Goal: Information Seeking & Learning: Learn about a topic

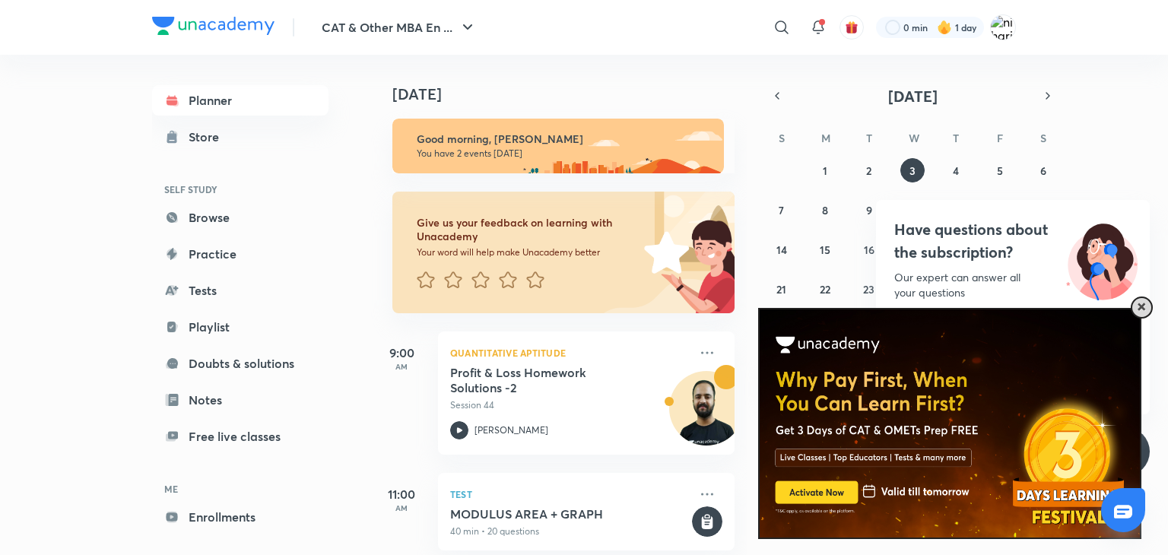
click at [1142, 310] on span at bounding box center [1142, 307] width 8 height 8
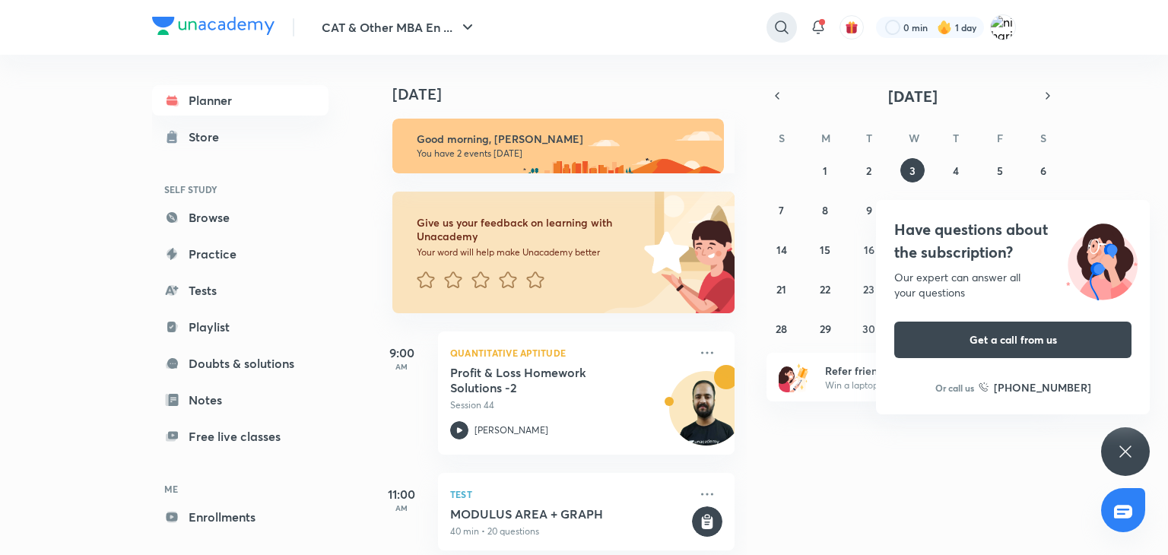
click at [785, 19] on icon at bounding box center [782, 27] width 18 height 18
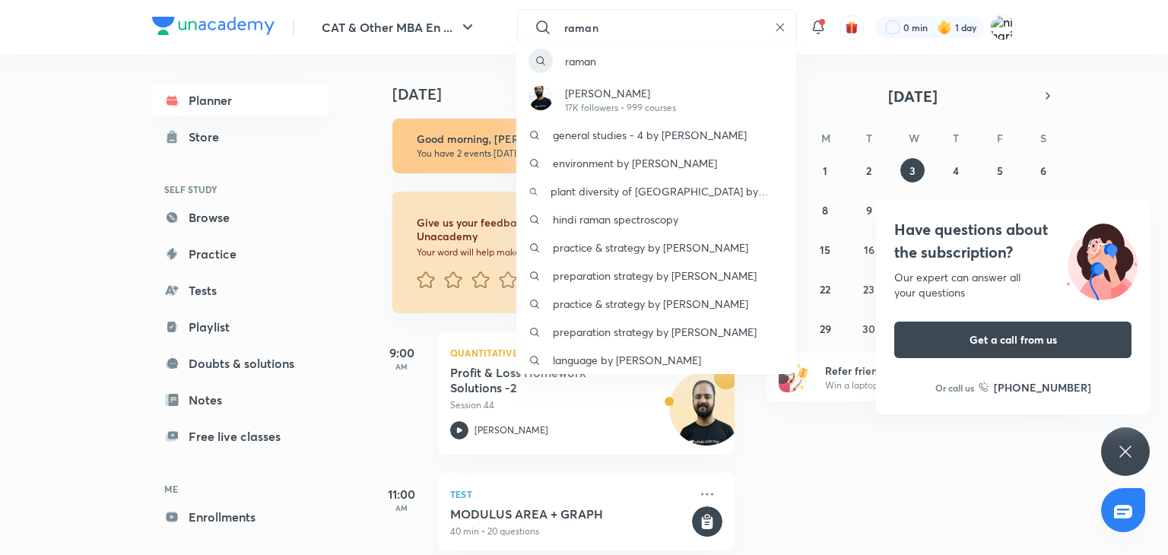
type input "raman"
click at [1135, 453] on div "Have questions about the subscription? Our expert can answer all your questions…" at bounding box center [1125, 451] width 49 height 49
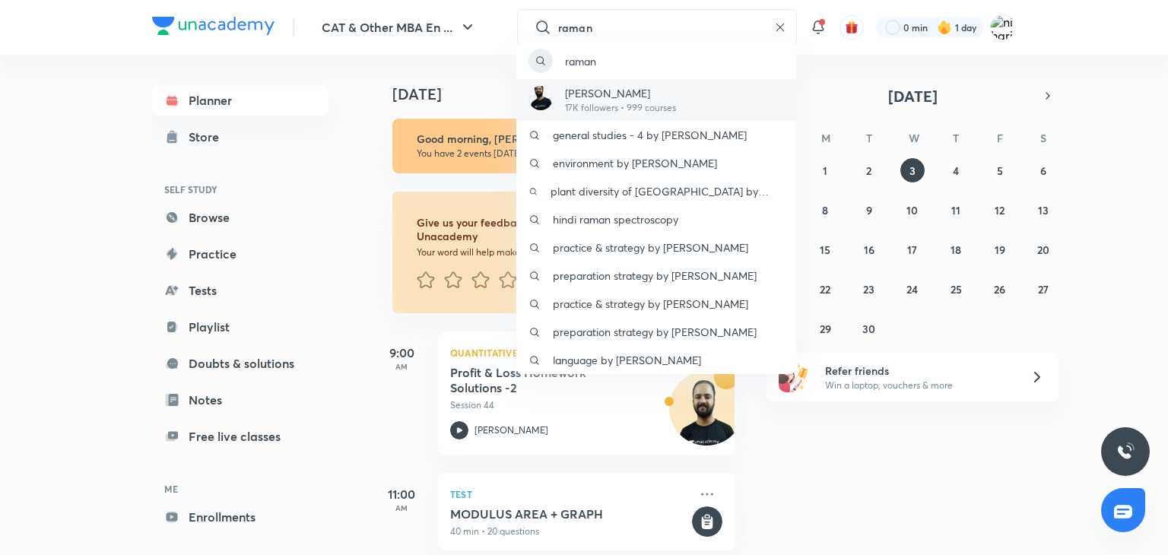
click at [646, 107] on p "17K followers • 999 courses" at bounding box center [620, 108] width 111 height 14
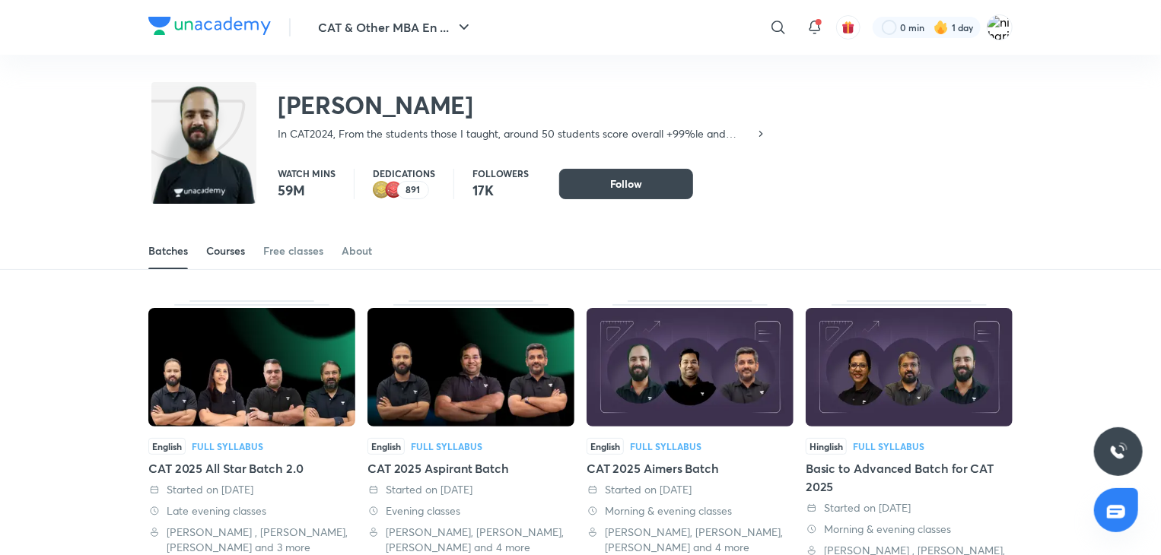
click at [231, 252] on div "Courses" at bounding box center [225, 250] width 39 height 15
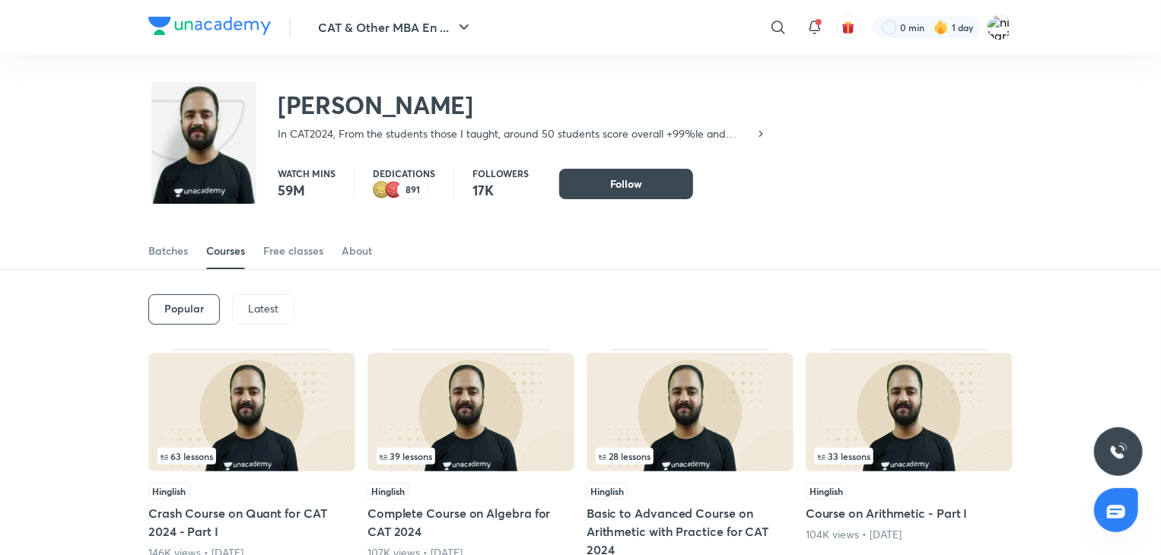
click at [246, 305] on div "Latest" at bounding box center [263, 309] width 62 height 30
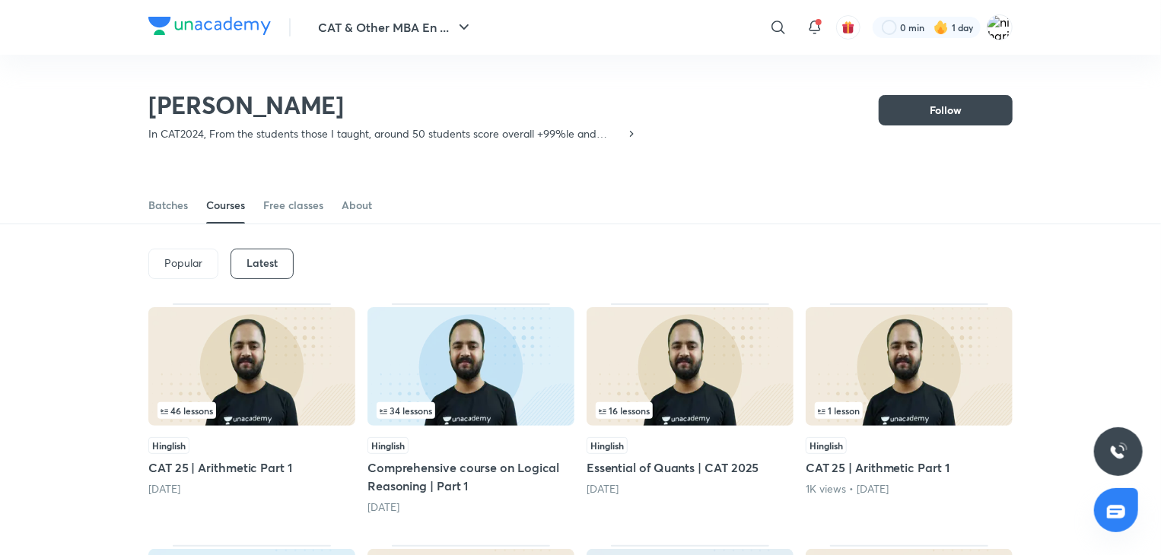
scroll to position [143, 0]
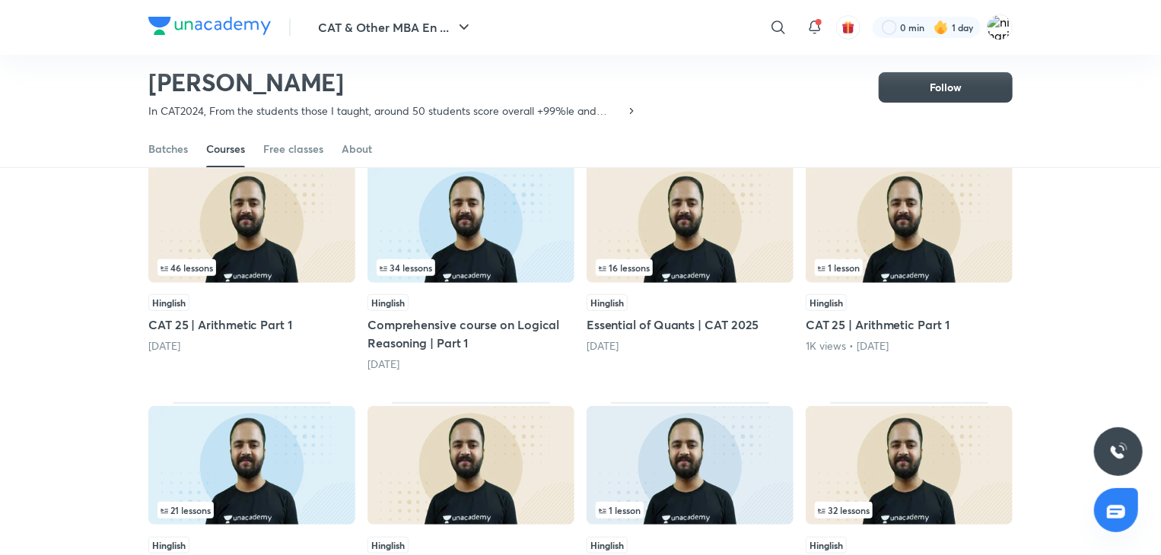
click at [277, 233] on img at bounding box center [251, 223] width 207 height 119
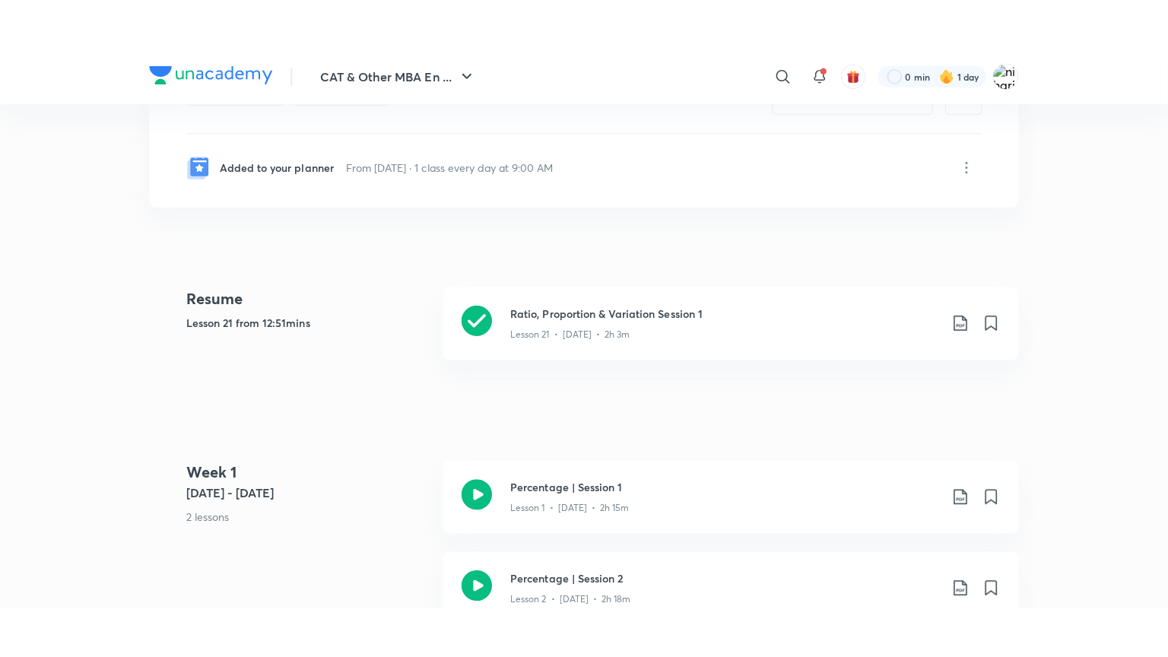
scroll to position [362, 0]
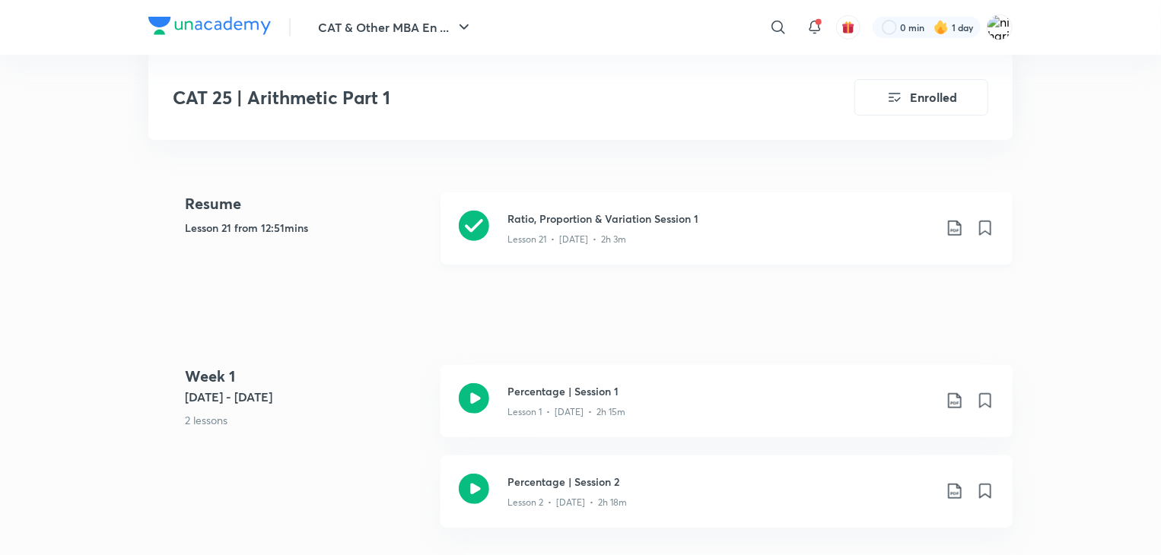
click at [471, 222] on icon at bounding box center [474, 226] width 30 height 30
